Goal: Task Accomplishment & Management: Manage account settings

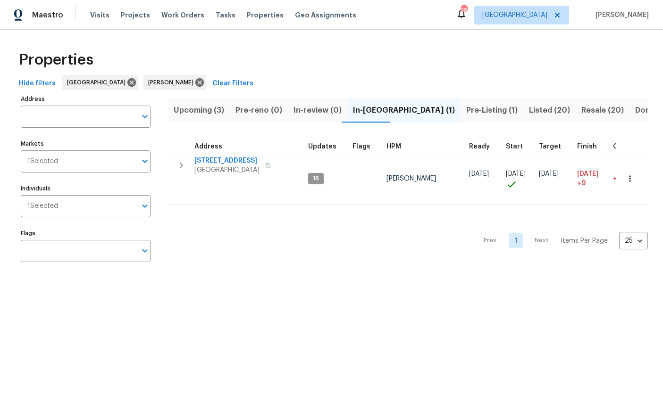
click at [190, 111] on span "Upcoming (3)" at bounding box center [199, 110] width 50 height 13
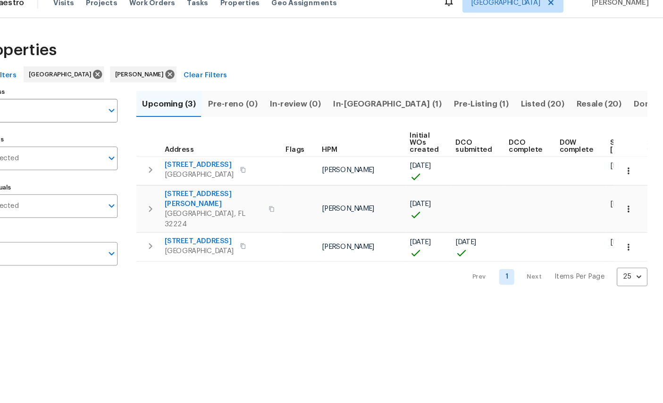
click at [629, 242] on icon "button" at bounding box center [629, 245] width 1 height 6
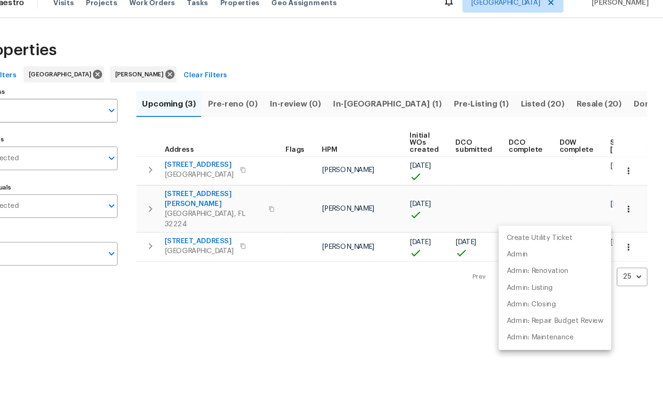
click at [150, 293] on div at bounding box center [331, 201] width 663 height 403
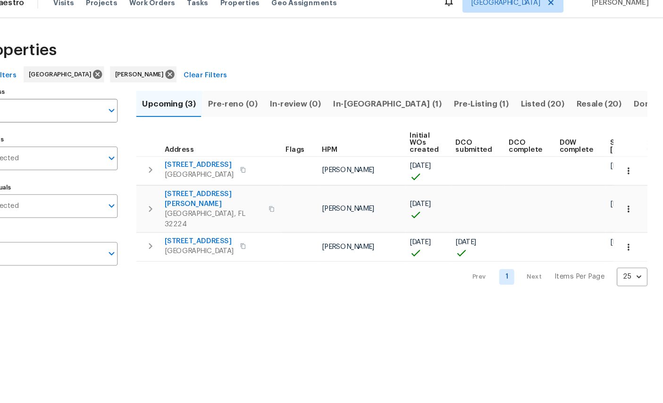
click at [194, 234] on span "11562 W Ride Dr" at bounding box center [226, 238] width 65 height 9
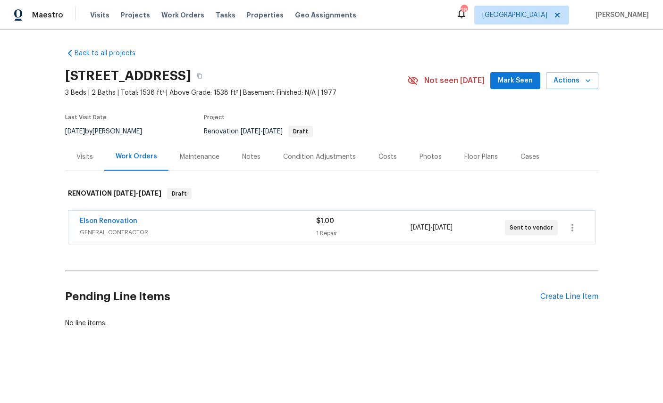
click at [89, 155] on div "Visits" at bounding box center [84, 156] width 17 height 9
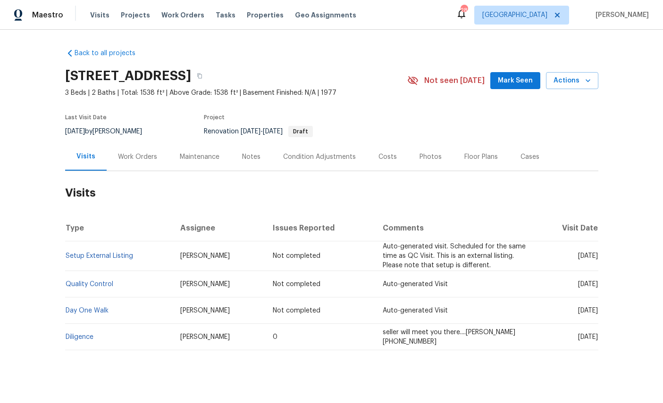
click at [575, 78] on span "Actions" at bounding box center [571, 81] width 37 height 12
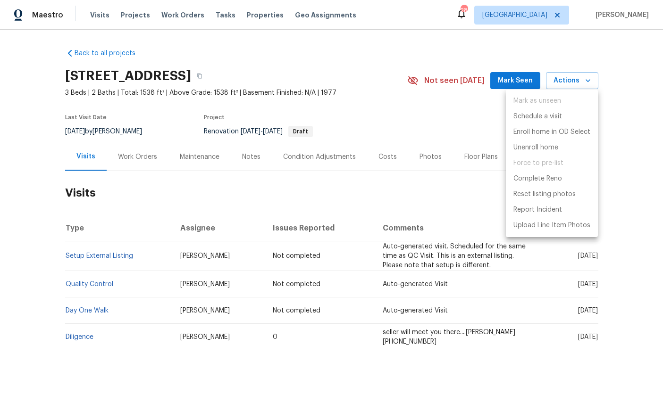
click at [629, 155] on div at bounding box center [331, 201] width 663 height 403
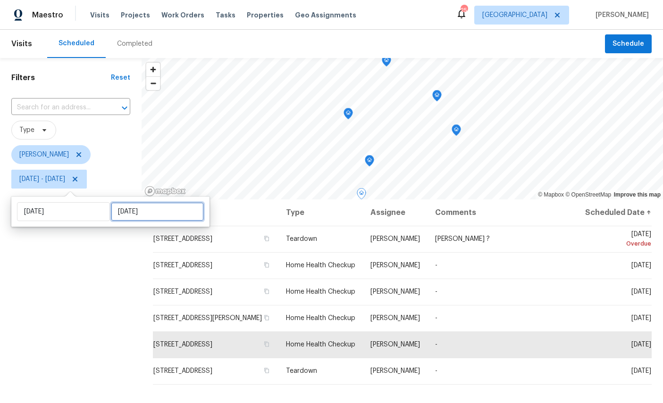
click at [133, 207] on input "Mon, Sep 29" at bounding box center [157, 211] width 93 height 19
select select "8"
select select "2025"
select select "9"
select select "2025"
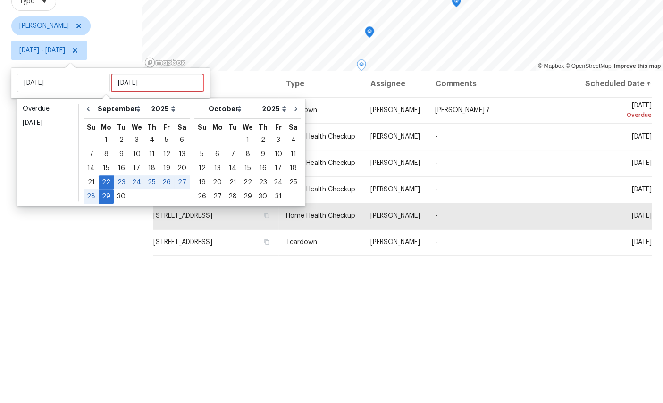
scroll to position [35, 0]
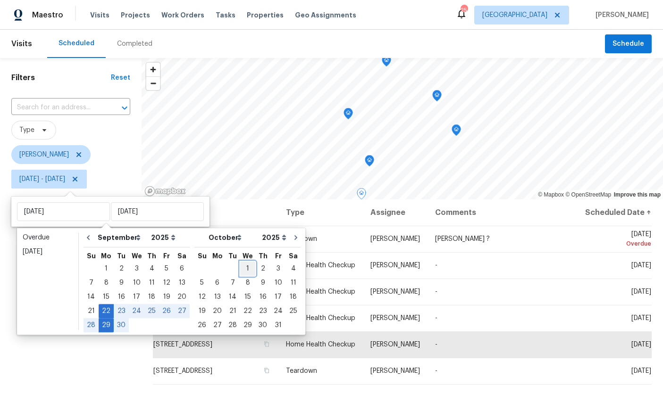
click at [244, 262] on div "1" at bounding box center [247, 268] width 15 height 13
type input "Wed, Oct 01"
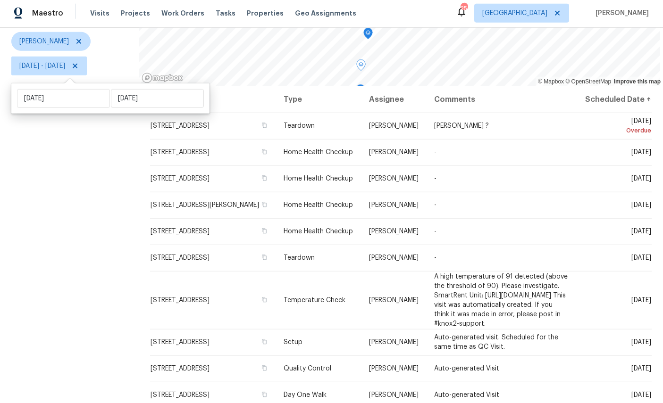
scroll to position [35, 0]
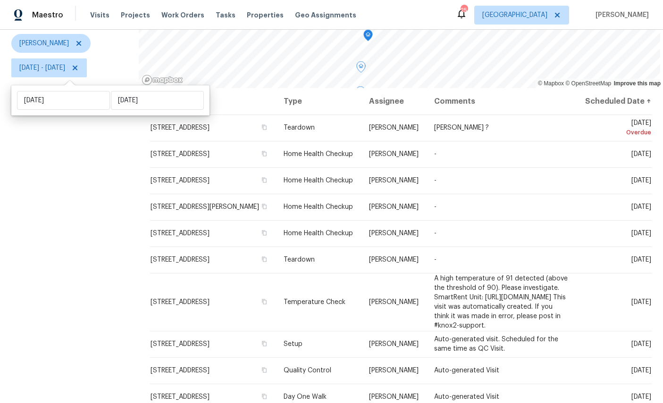
click at [0, 0] on icon at bounding box center [0, 0] width 0 height 0
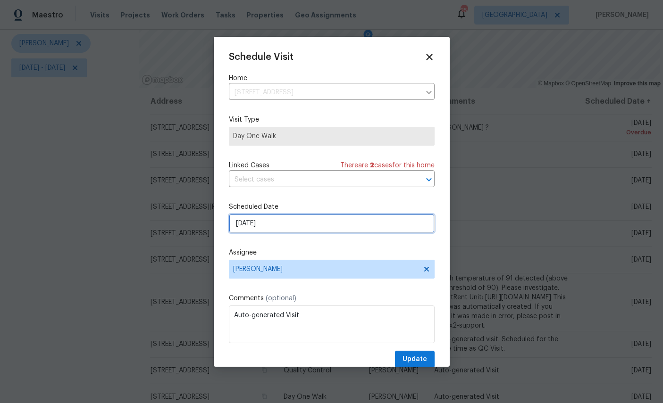
click at [300, 223] on input "[DATE]" at bounding box center [332, 223] width 206 height 19
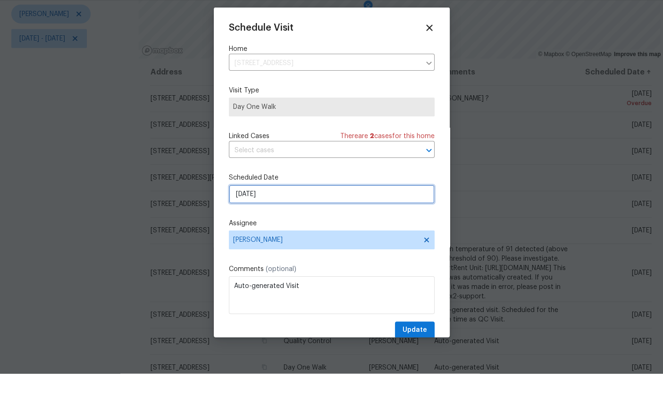
select select "9"
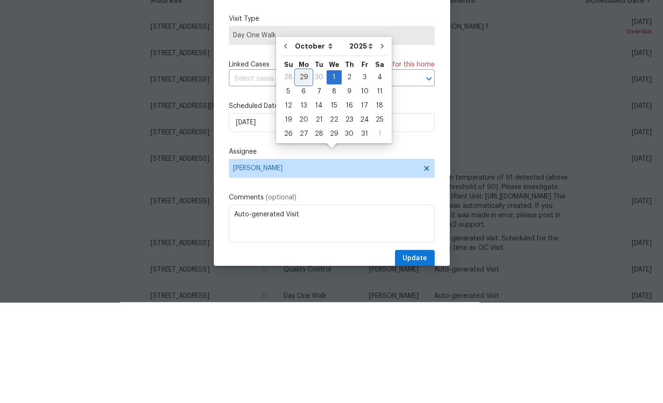
click at [303, 172] on div "29" at bounding box center [304, 178] width 16 height 13
type input "9/29/2025"
select select "8"
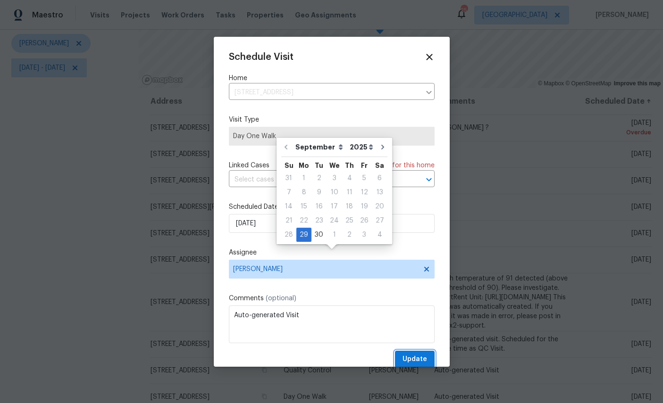
click at [413, 356] on span "Update" at bounding box center [414, 360] width 25 height 12
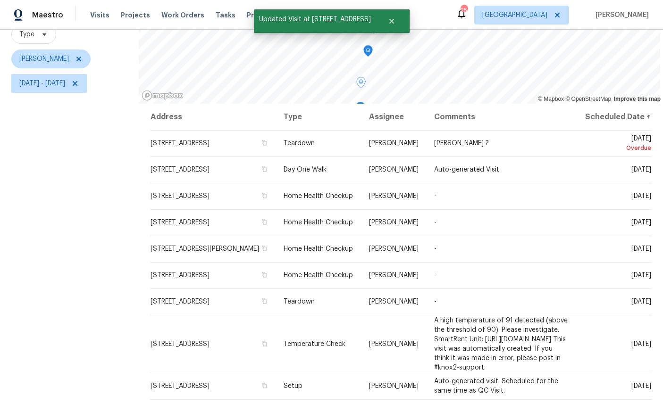
scroll to position [88, 0]
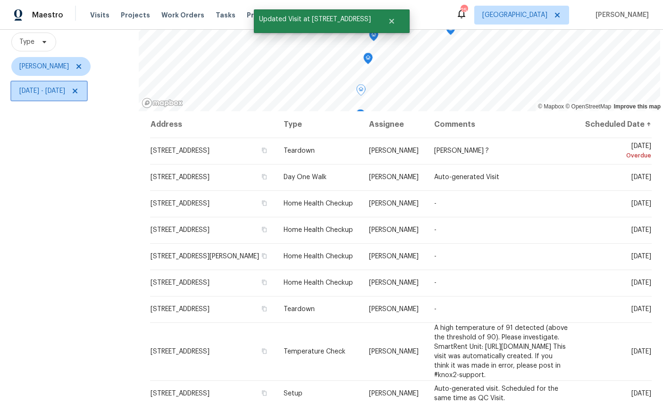
click at [87, 82] on span "Mon, Sep 22 - Wed, Oct 01" at bounding box center [48, 91] width 75 height 19
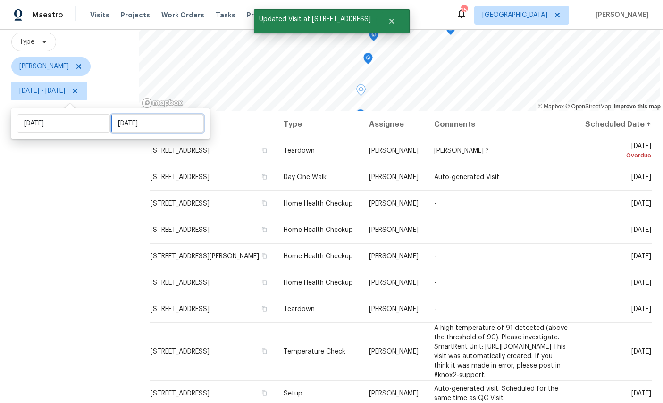
click at [131, 114] on input "Wed, Oct 01" at bounding box center [157, 123] width 93 height 19
select select "8"
select select "2025"
select select "9"
select select "2025"
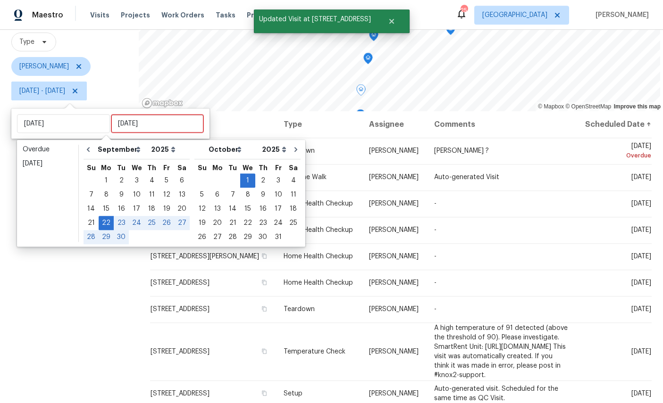
scroll to position [35, 0]
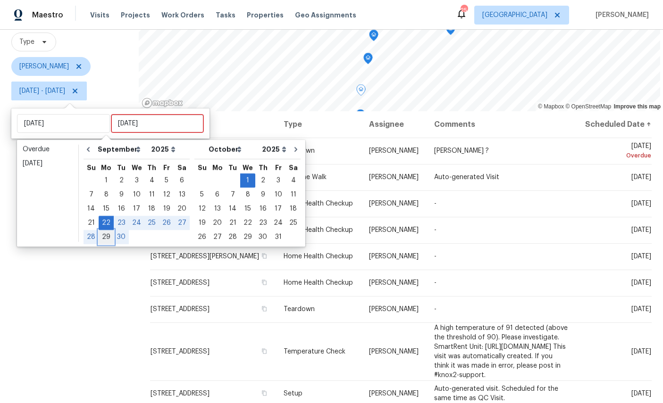
click at [108, 231] on div "29" at bounding box center [106, 237] width 15 height 13
type input "Mon, Sep 29"
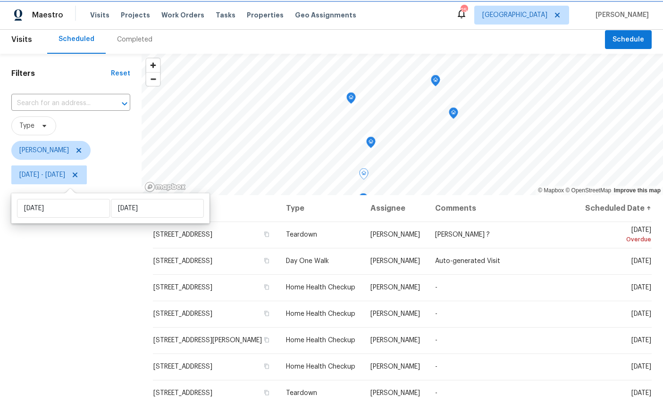
scroll to position [3, 0]
click at [373, 139] on icon "Map marker" at bounding box center [371, 143] width 8 height 11
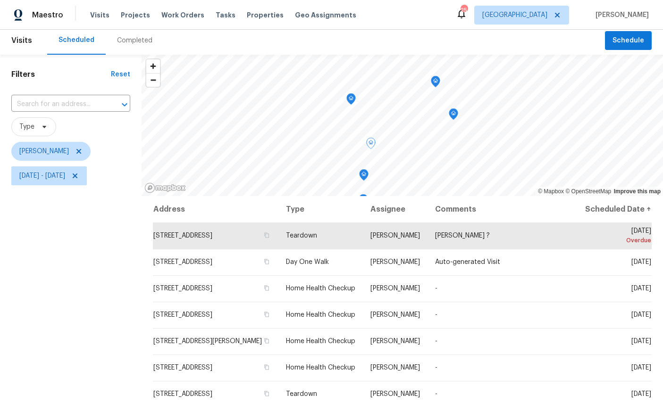
click at [363, 177] on icon "Map marker" at bounding box center [363, 175] width 8 height 11
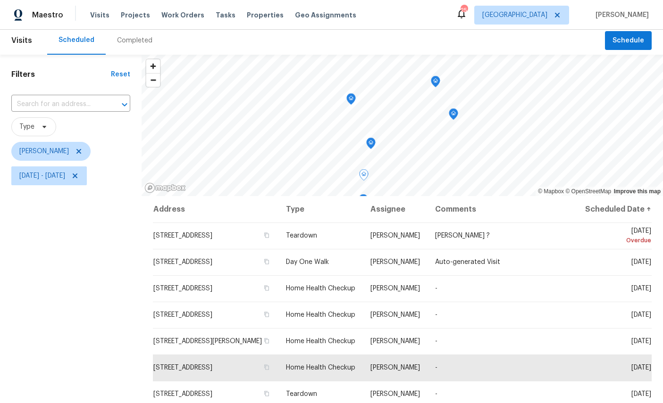
click at [351, 96] on icon "Map marker" at bounding box center [351, 97] width 5 height 2
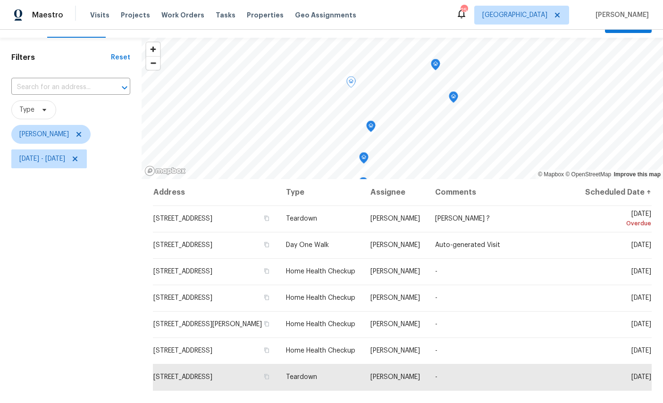
scroll to position [16, 0]
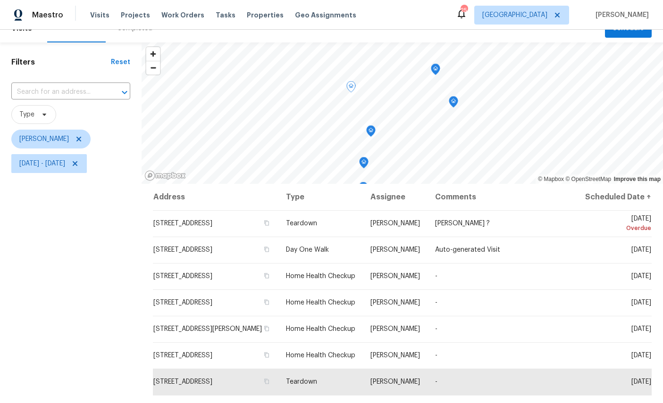
click at [434, 71] on icon "Map marker" at bounding box center [435, 69] width 8 height 11
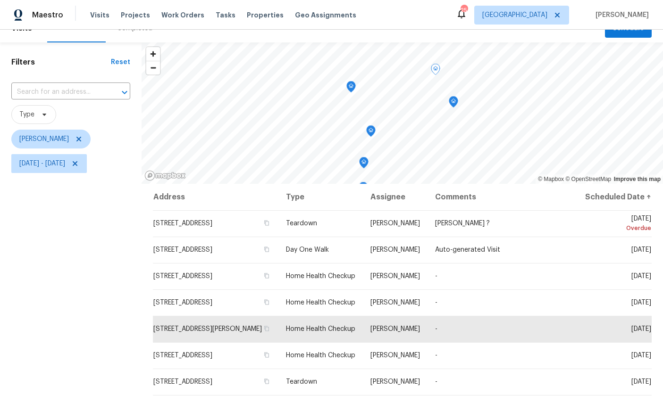
click at [457, 101] on icon "Map marker" at bounding box center [453, 102] width 8 height 11
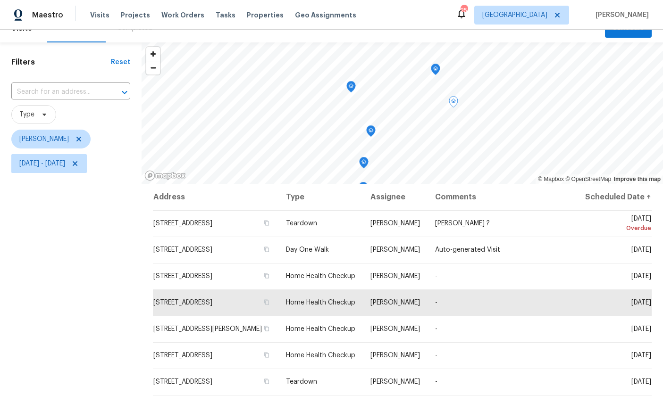
click at [373, 128] on icon "Map marker" at bounding box center [371, 131] width 8 height 11
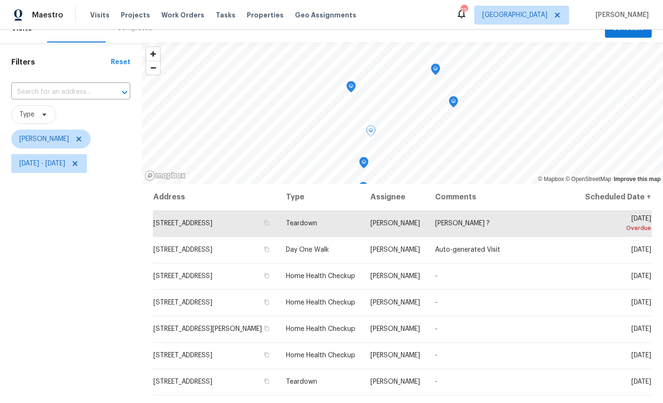
click at [355, 81] on icon "Map marker" at bounding box center [350, 87] width 9 height 12
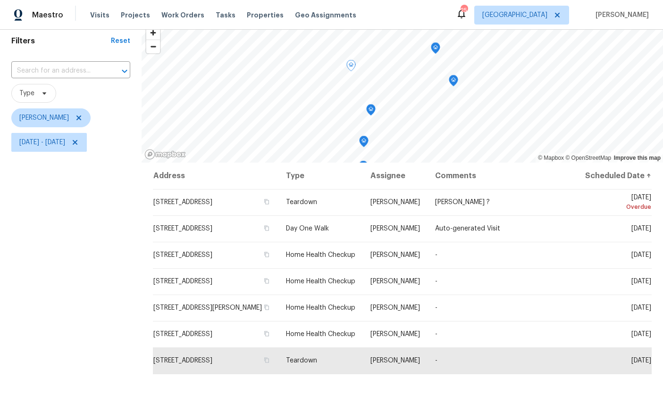
scroll to position [52, 0]
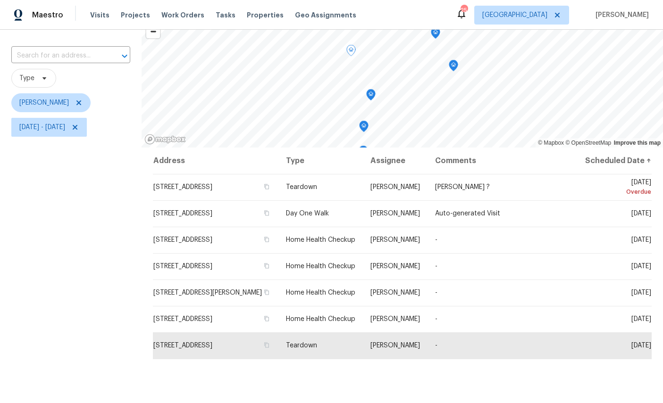
click at [362, 129] on icon "Map marker" at bounding box center [363, 126] width 8 height 11
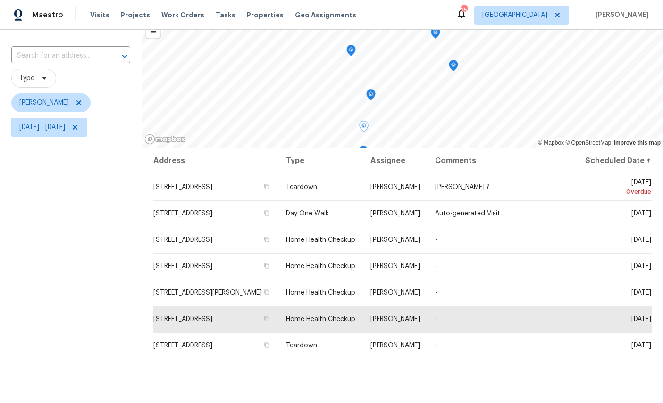
click at [109, 300] on div "Filters Reset ​ Type William Sparks Mon, Sep 22 - Mon, Sep 29" at bounding box center [71, 238] width 142 height 464
click at [375, 120] on icon "Map marker" at bounding box center [374, 120] width 1 height 1
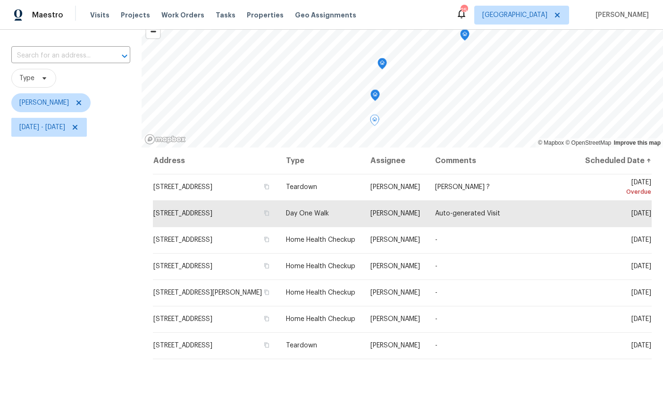
click at [374, 96] on icon "Map marker" at bounding box center [375, 95] width 3 height 2
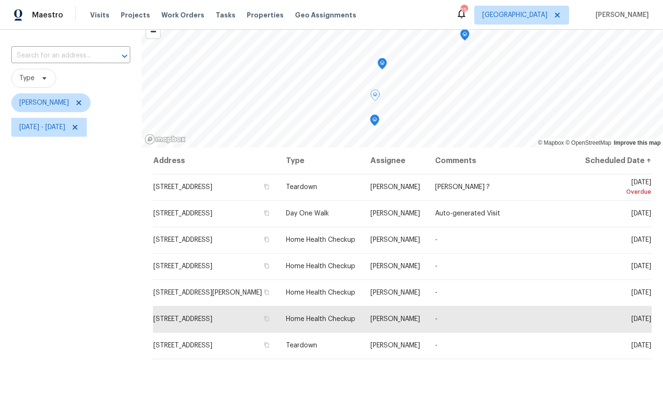
click at [380, 67] on icon "Map marker" at bounding box center [382, 63] width 8 height 11
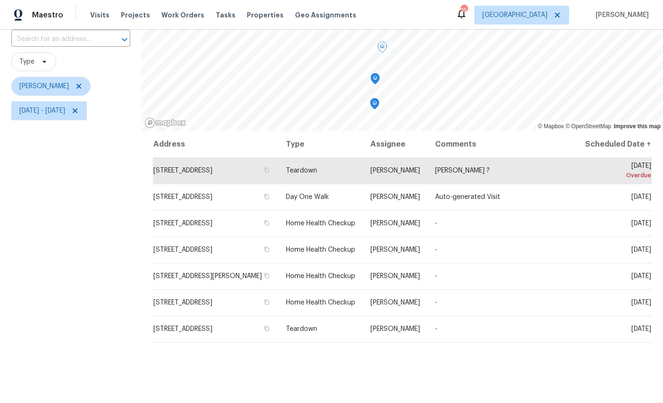
scroll to position [45, 0]
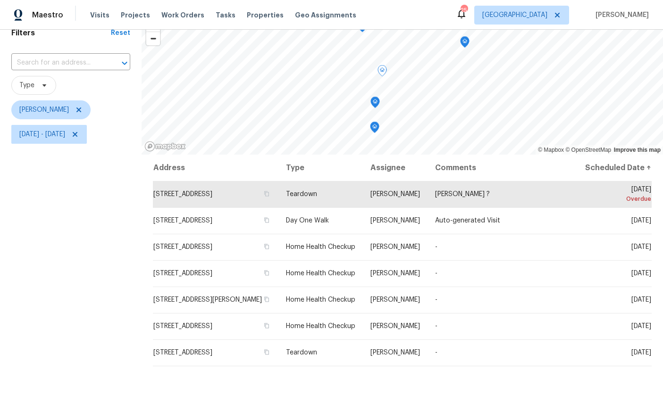
click at [375, 125] on icon "Map marker" at bounding box center [374, 126] width 5 height 2
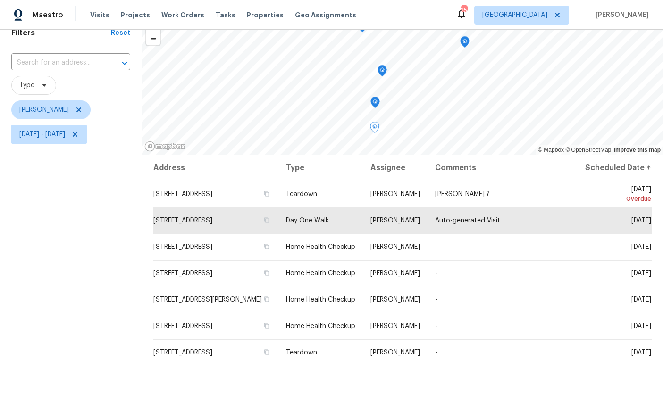
click at [384, 70] on icon "Map marker" at bounding box center [382, 69] width 5 height 2
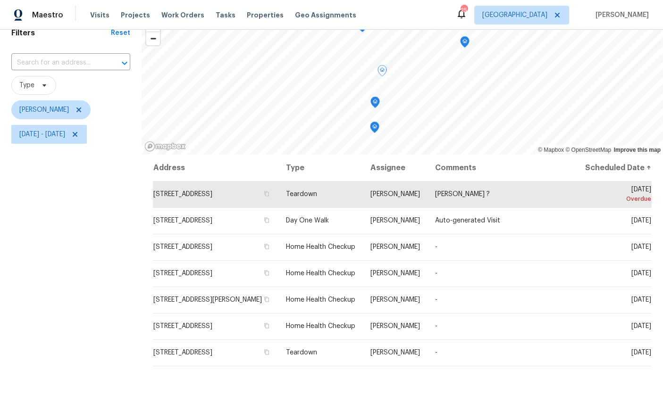
click at [378, 100] on icon "Map marker" at bounding box center [375, 102] width 8 height 11
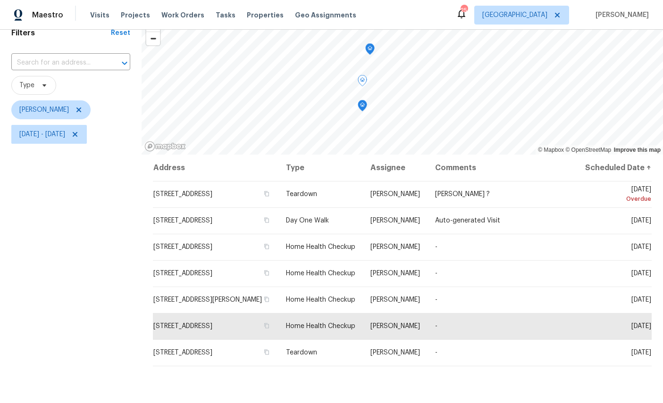
click at [364, 106] on icon "Map marker" at bounding box center [362, 105] width 3 height 2
